Goal: Entertainment & Leisure: Consume media (video, audio)

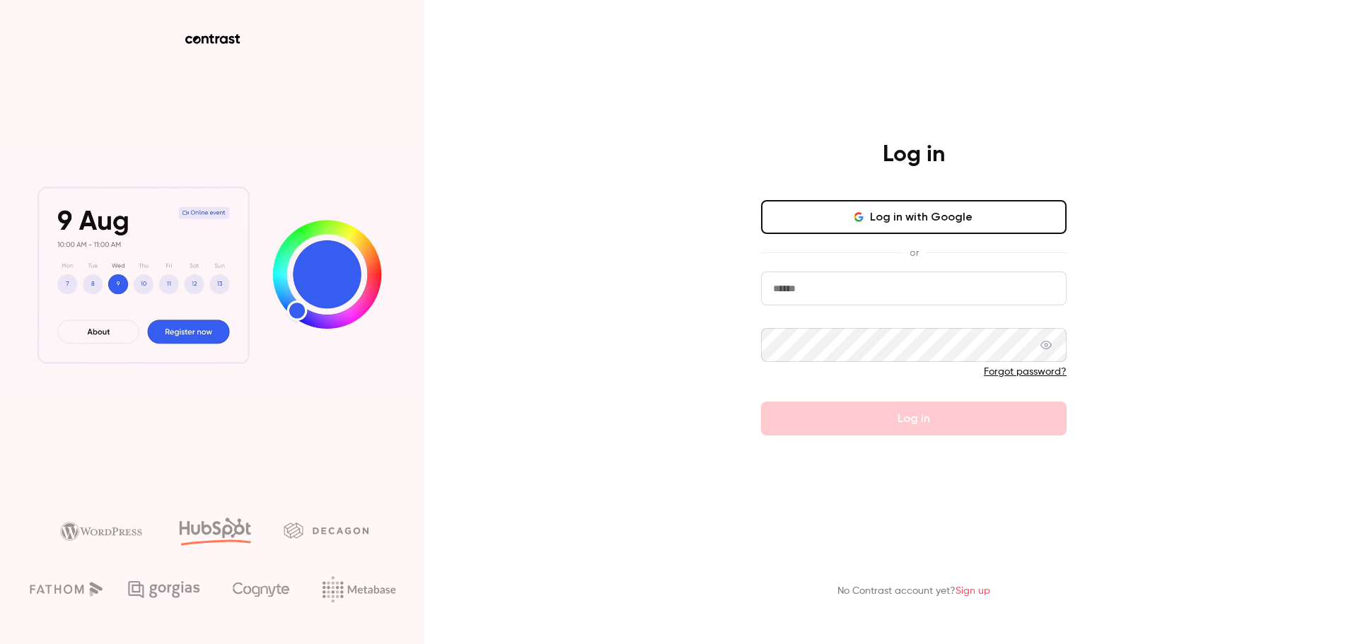
type input "**********"
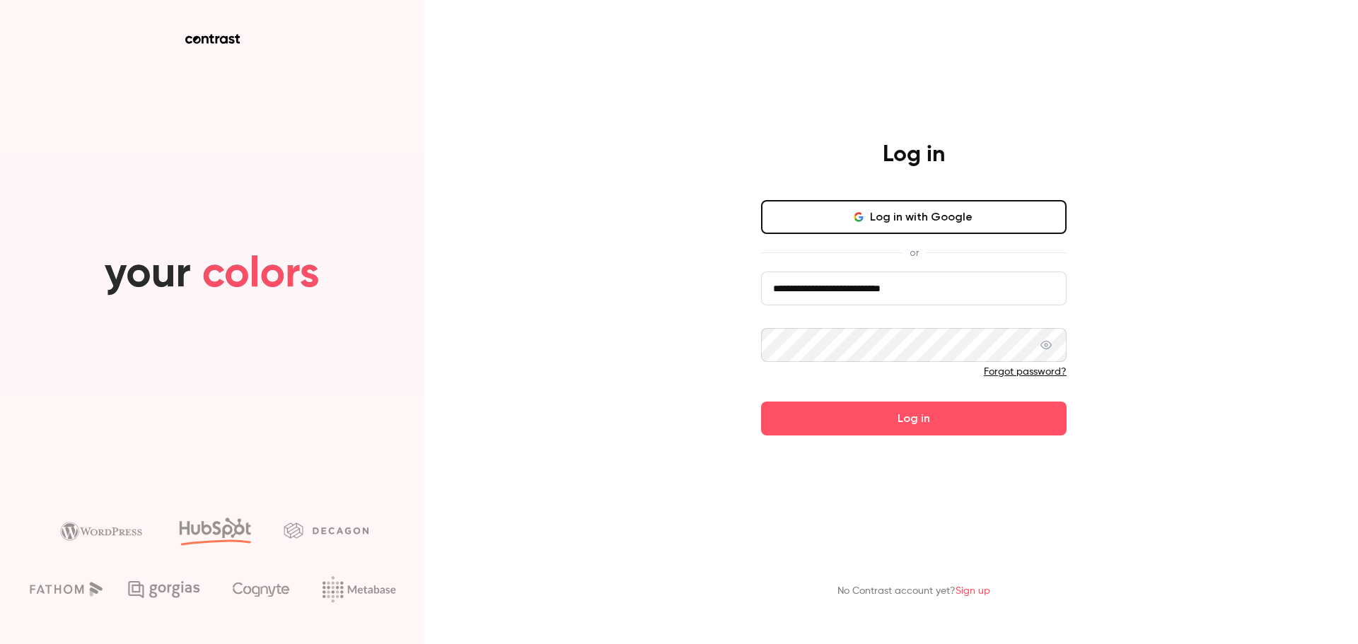
click at [959, 412] on form "**********" at bounding box center [914, 354] width 306 height 164
click at [948, 414] on button "Log in" at bounding box center [914, 419] width 306 height 34
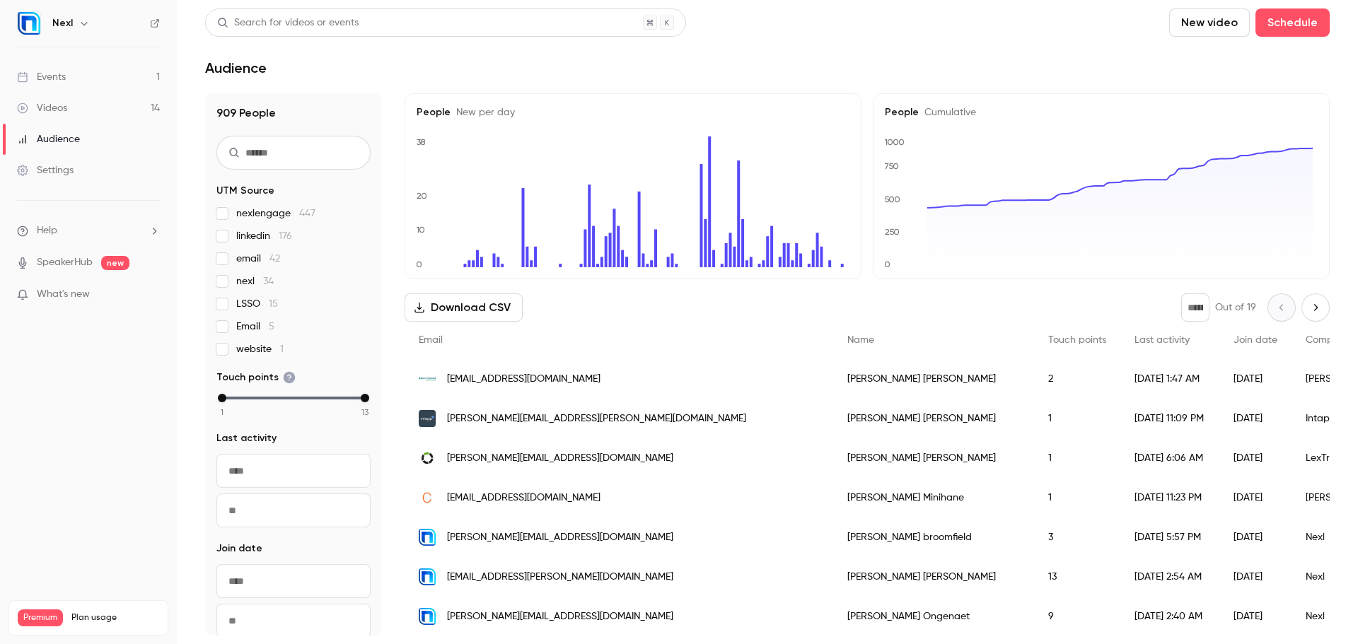
click at [81, 73] on link "Events 1" at bounding box center [88, 77] width 177 height 31
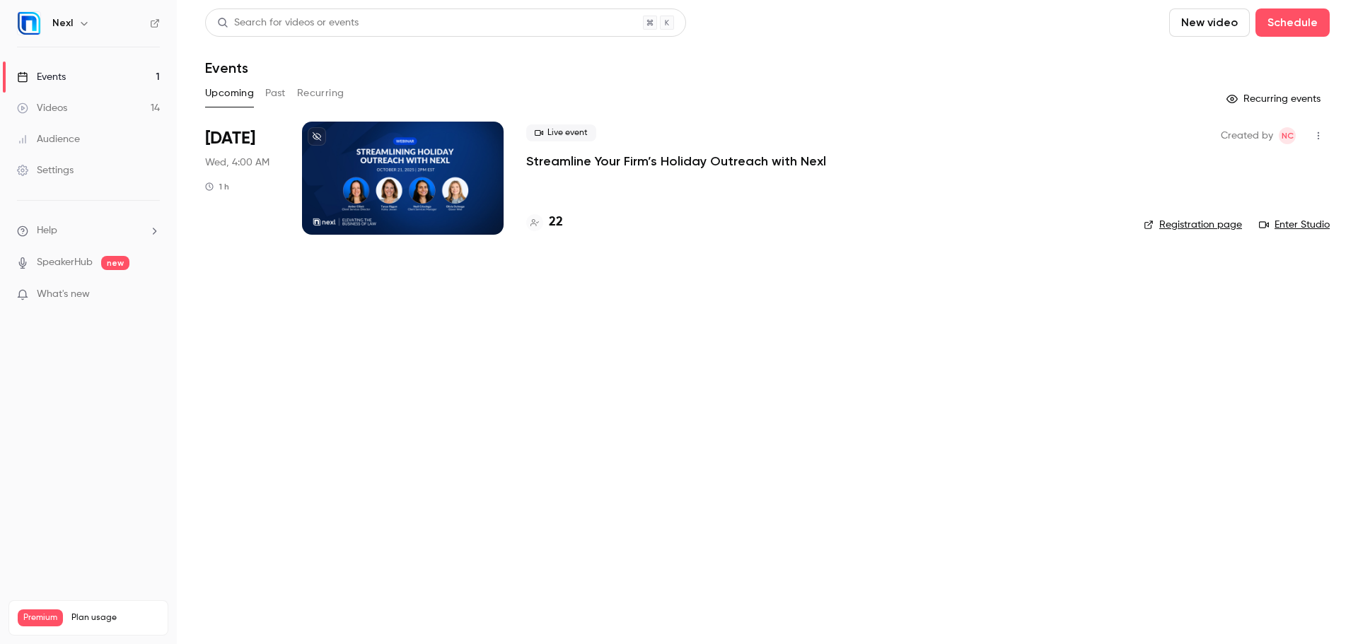
click at [66, 102] on div "Videos" at bounding box center [42, 108] width 50 height 14
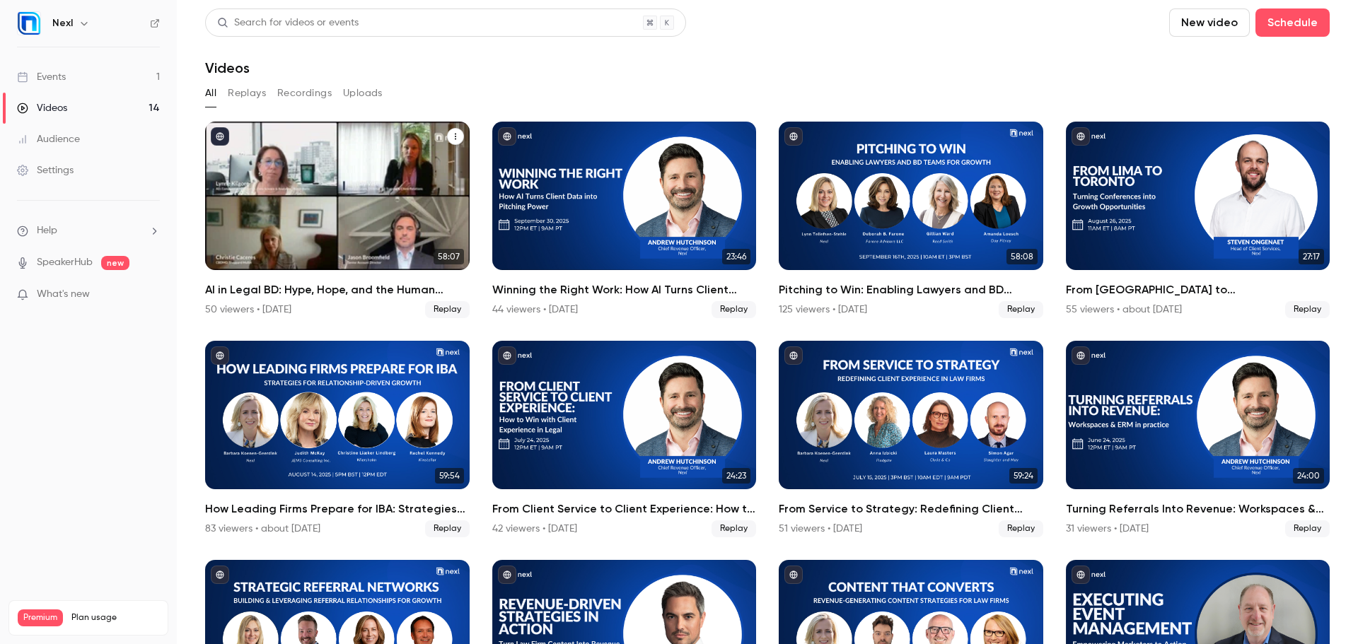
click at [359, 289] on h2 "AI in Legal BD: Hype, Hope, and the Human Element" at bounding box center [337, 290] width 265 height 17
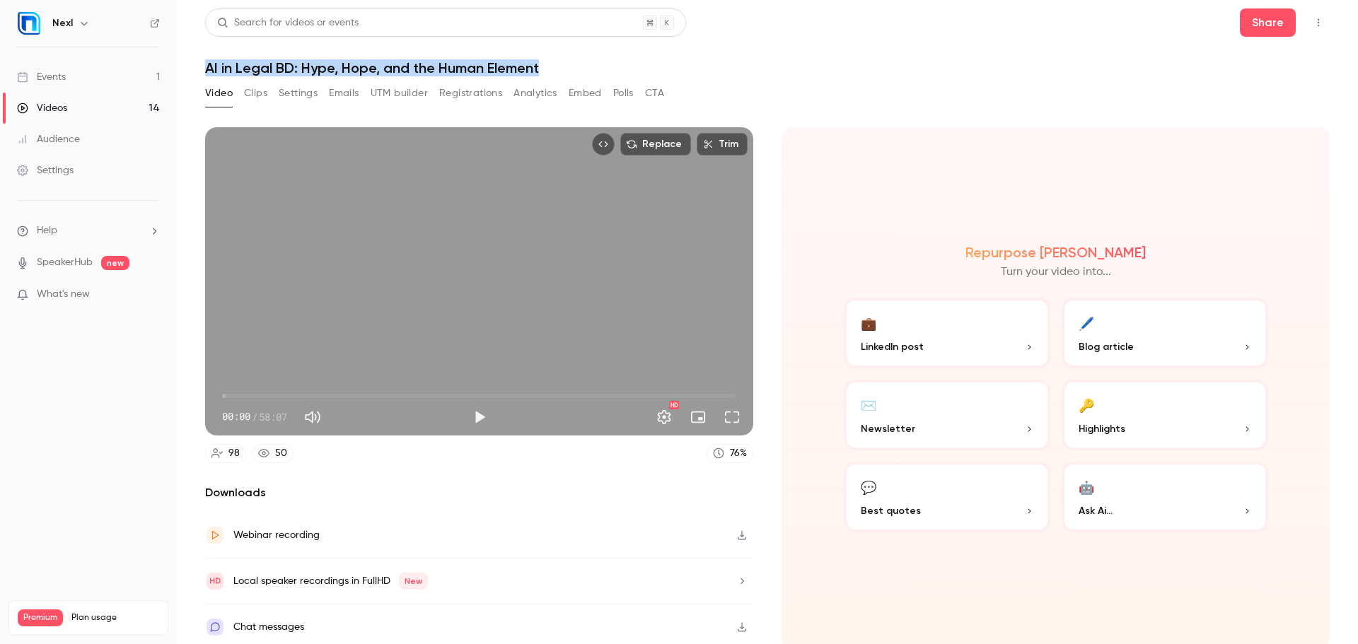
drag, startPoint x: 548, startPoint y: 72, endPoint x: 200, endPoint y: 72, distance: 347.3
click at [200, 72] on main "Search for videos or events Share AI in Legal BD: Hype, Hope, and the Human Ele…" at bounding box center [767, 322] width 1181 height 644
copy h1 "AI in Legal BD: Hype, Hope, and the Human Element"
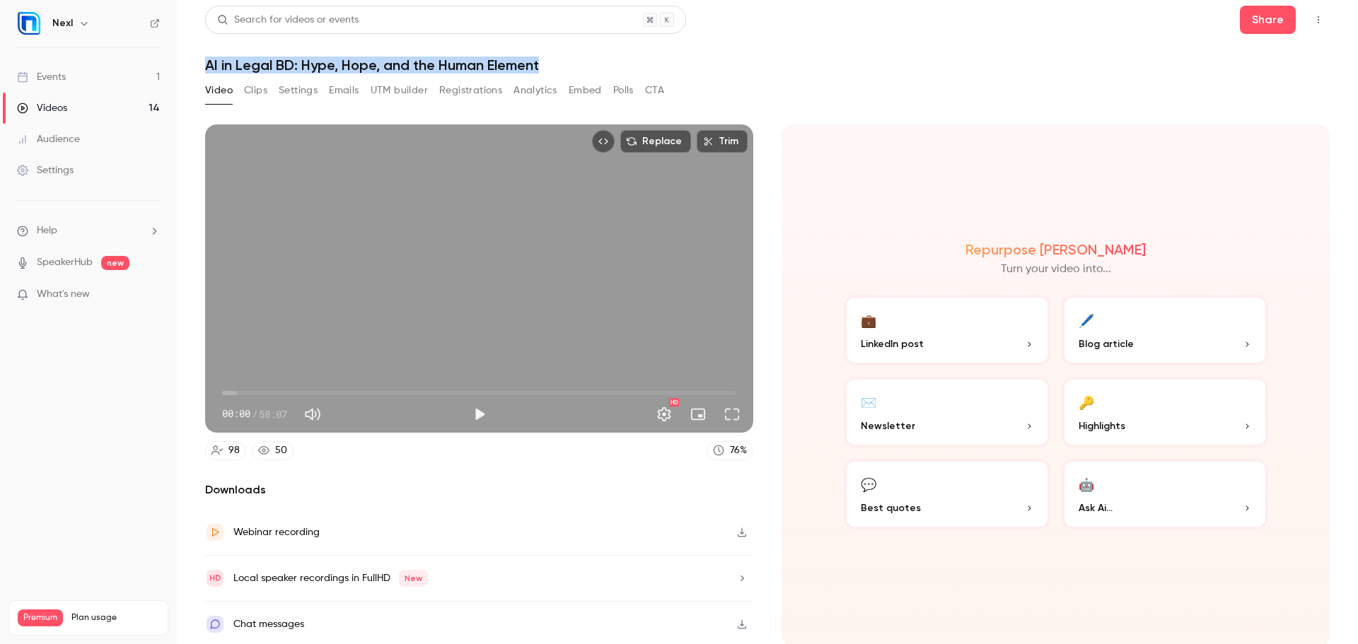
click at [1313, 23] on icon "Top Bar Actions" at bounding box center [1318, 20] width 11 height 10
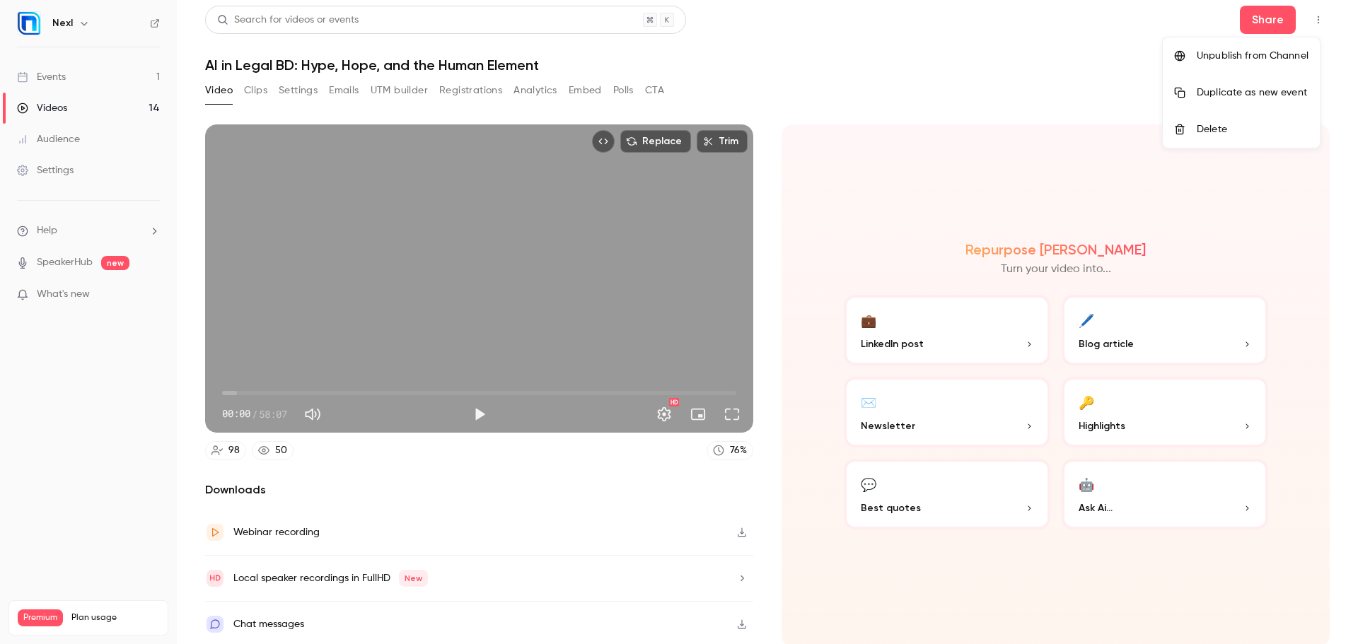
click at [747, 35] on div at bounding box center [679, 322] width 1358 height 644
click at [745, 528] on button "button" at bounding box center [742, 532] width 23 height 23
